Goal: Task Accomplishment & Management: Use online tool/utility

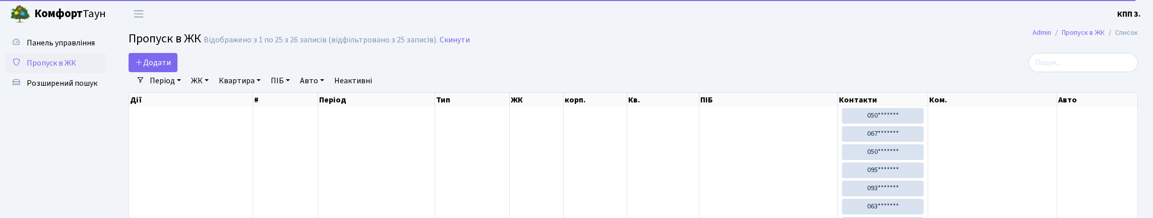
select select "25"
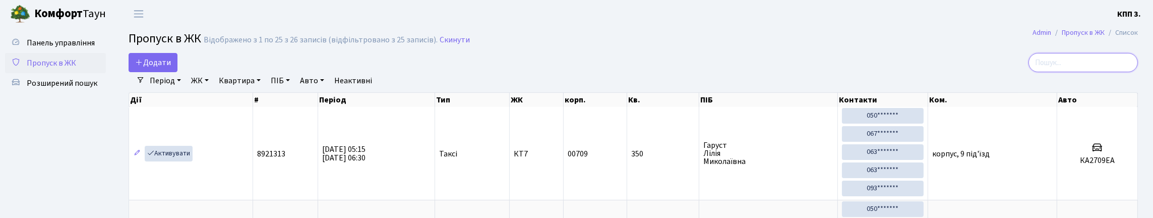
click at [1060, 72] on input "search" at bounding box center [1083, 62] width 109 height 19
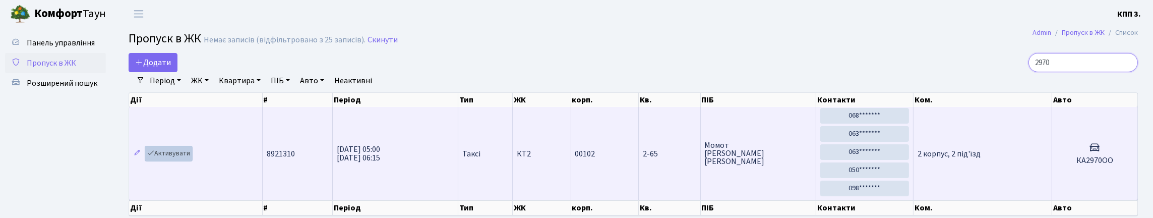
type input "2970"
click at [185, 161] on link "Активувати" at bounding box center [169, 154] width 48 height 16
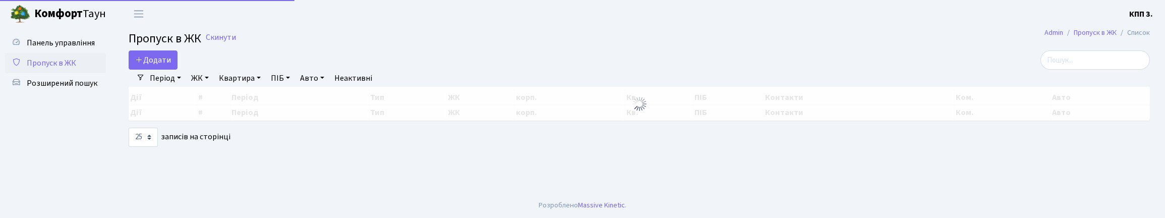
select select "25"
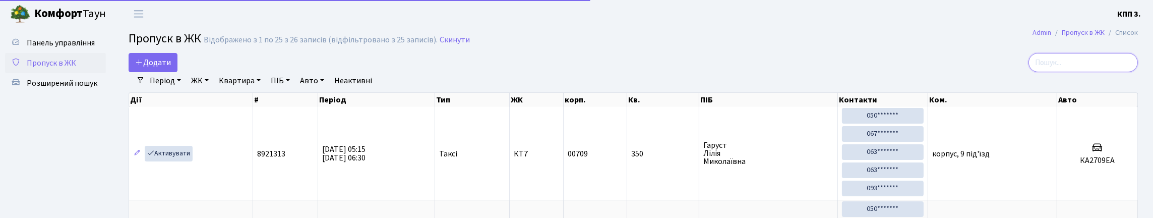
click at [1054, 71] on input "search" at bounding box center [1083, 62] width 109 height 19
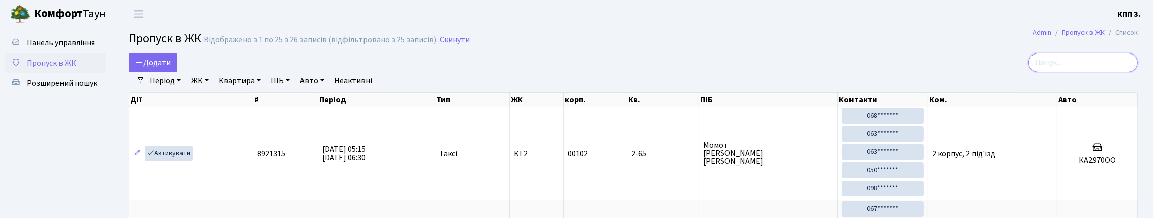
click at [1066, 72] on input "search" at bounding box center [1083, 62] width 109 height 19
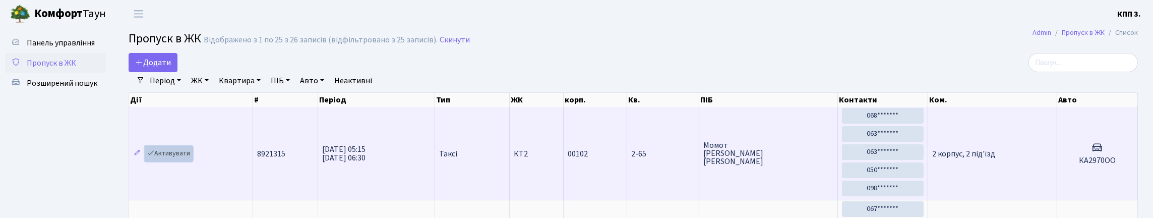
click at [169, 161] on link "Активувати" at bounding box center [169, 154] width 48 height 16
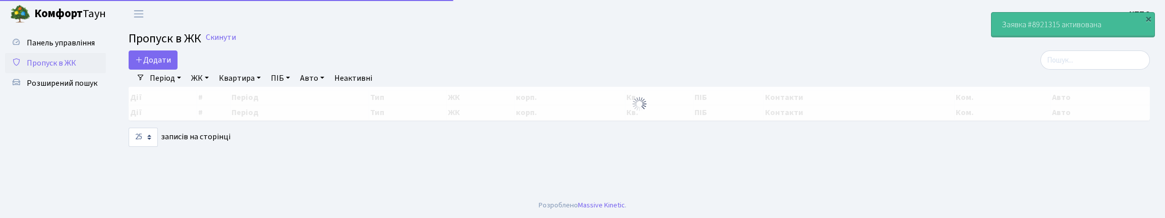
select select "25"
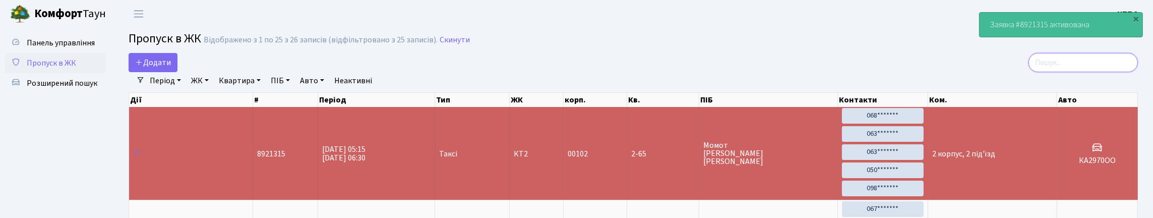
click at [1059, 72] on input "search" at bounding box center [1083, 62] width 109 height 19
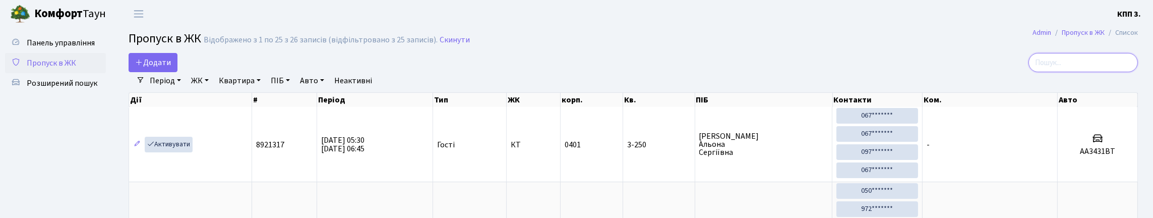
click at [1105, 66] on input "search" at bounding box center [1083, 62] width 109 height 19
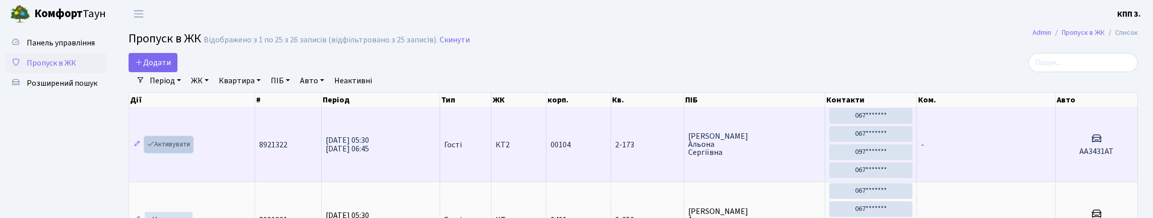
click at [192, 152] on link "Активувати" at bounding box center [169, 145] width 48 height 16
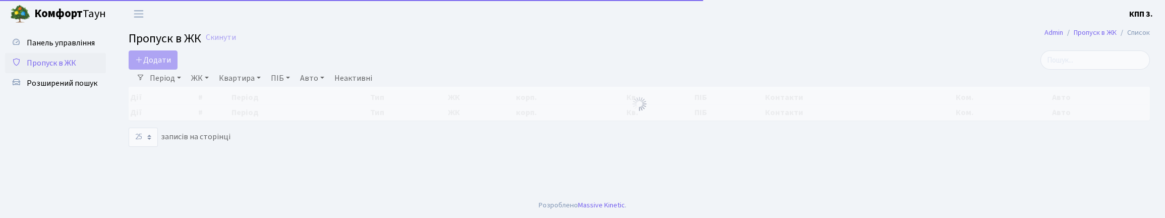
select select "25"
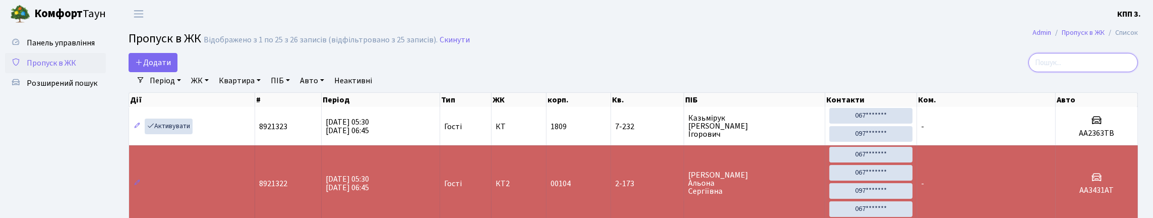
click at [1086, 66] on input "search" at bounding box center [1083, 62] width 109 height 19
